Goal: Transaction & Acquisition: Purchase product/service

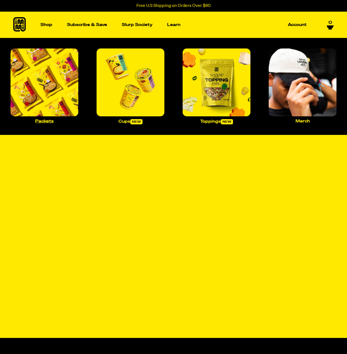
click at [53, 86] on img "Main navigation" at bounding box center [45, 82] width 68 height 68
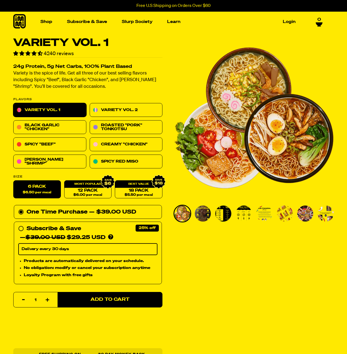
click at [318, 21] on span "0" at bounding box center [319, 19] width 4 height 5
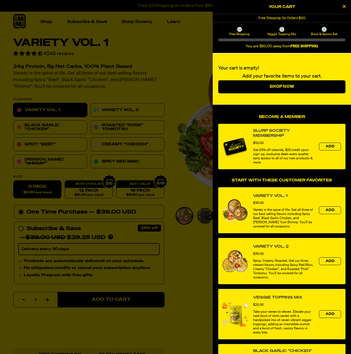
click at [325, 31] on div at bounding box center [324, 29] width 5 height 5
click at [325, 38] on div at bounding box center [281, 39] width 127 height 3
click at [190, 51] on div at bounding box center [175, 177] width 351 height 354
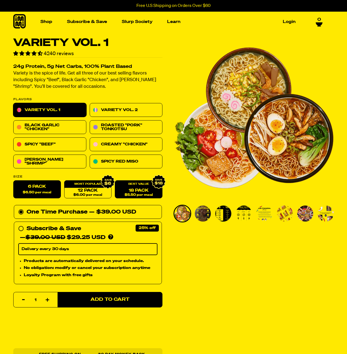
click at [139, 194] on span "$5.50 per meal" at bounding box center [139, 195] width 28 height 4
radio input "false"
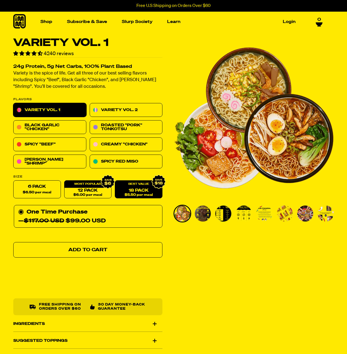
click at [141, 251] on link "Add to Cart" at bounding box center [87, 249] width 149 height 15
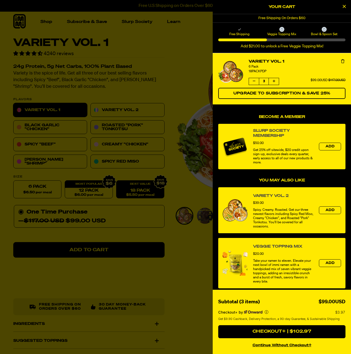
click at [182, 245] on div at bounding box center [175, 177] width 351 height 354
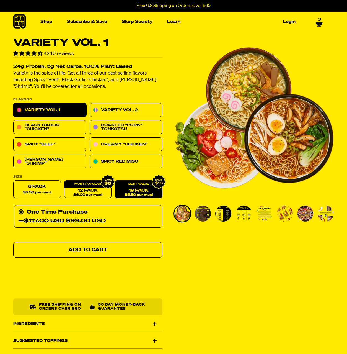
click at [149, 250] on link "Add to Cart" at bounding box center [87, 249] width 149 height 15
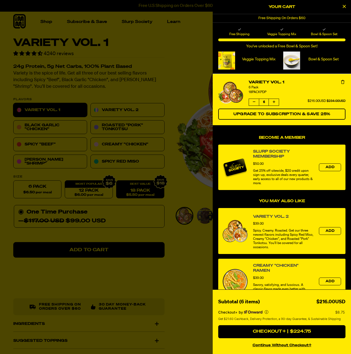
click at [194, 244] on div at bounding box center [175, 177] width 351 height 354
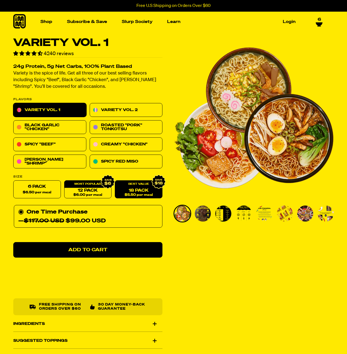
click at [320, 23] on icon at bounding box center [319, 23] width 7 height 3
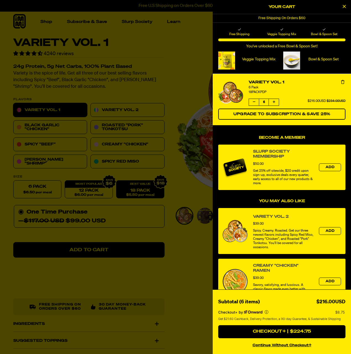
click at [253, 102] on icon "Decrease quantity of Variety Vol. 1" at bounding box center [254, 101] width 2 height 3
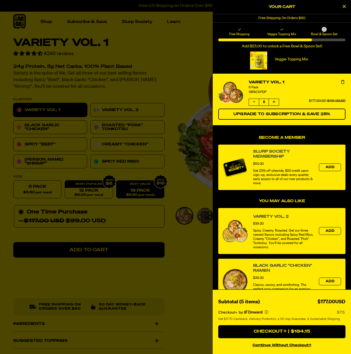
click at [341, 82] on icon "Remove Variety Vol. 1" at bounding box center [342, 82] width 3 height 4
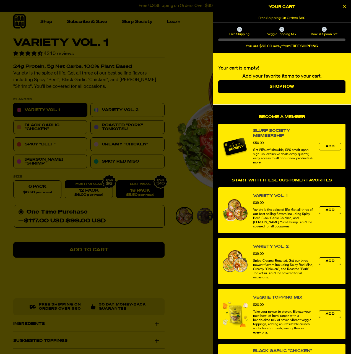
click at [344, 10] on button "Close Cart" at bounding box center [344, 7] width 8 height 8
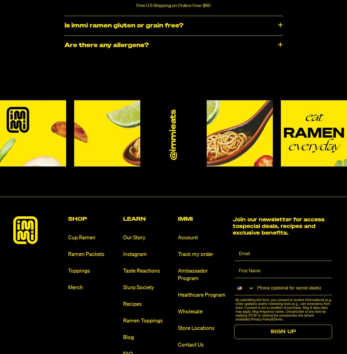
scroll to position [2820, 0]
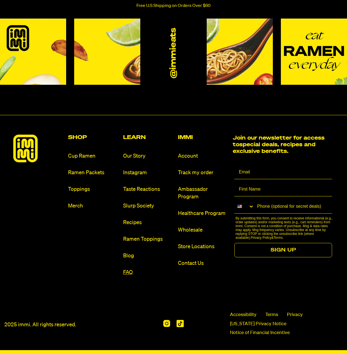
click at [131, 269] on link "FAQ" at bounding box center [148, 271] width 50 height 7
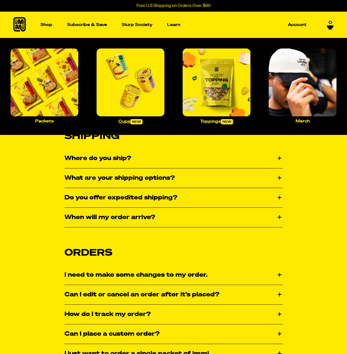
click at [121, 91] on img "Main navigation" at bounding box center [131, 82] width 68 height 68
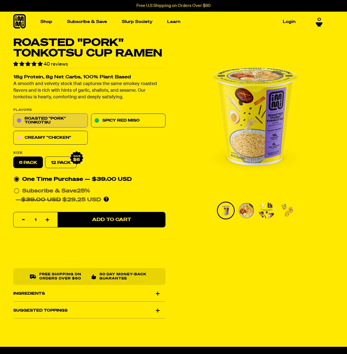
click at [19, 21] on icon at bounding box center [19, 21] width 12 height 14
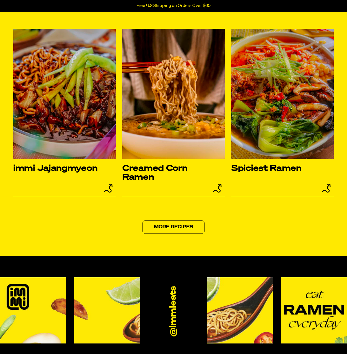
scroll to position [2523, 0]
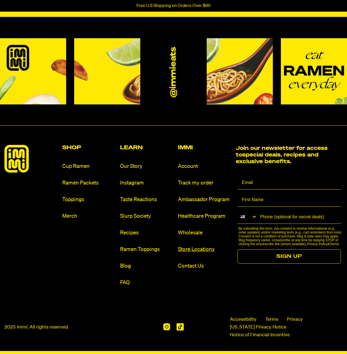
click at [191, 250] on link "Store Locations" at bounding box center [204, 248] width 53 height 7
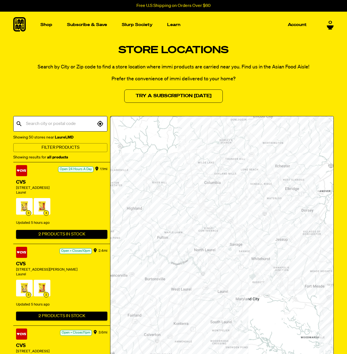
click at [19, 25] on icon at bounding box center [19, 24] width 12 height 14
